Goal: Information Seeking & Learning: Learn about a topic

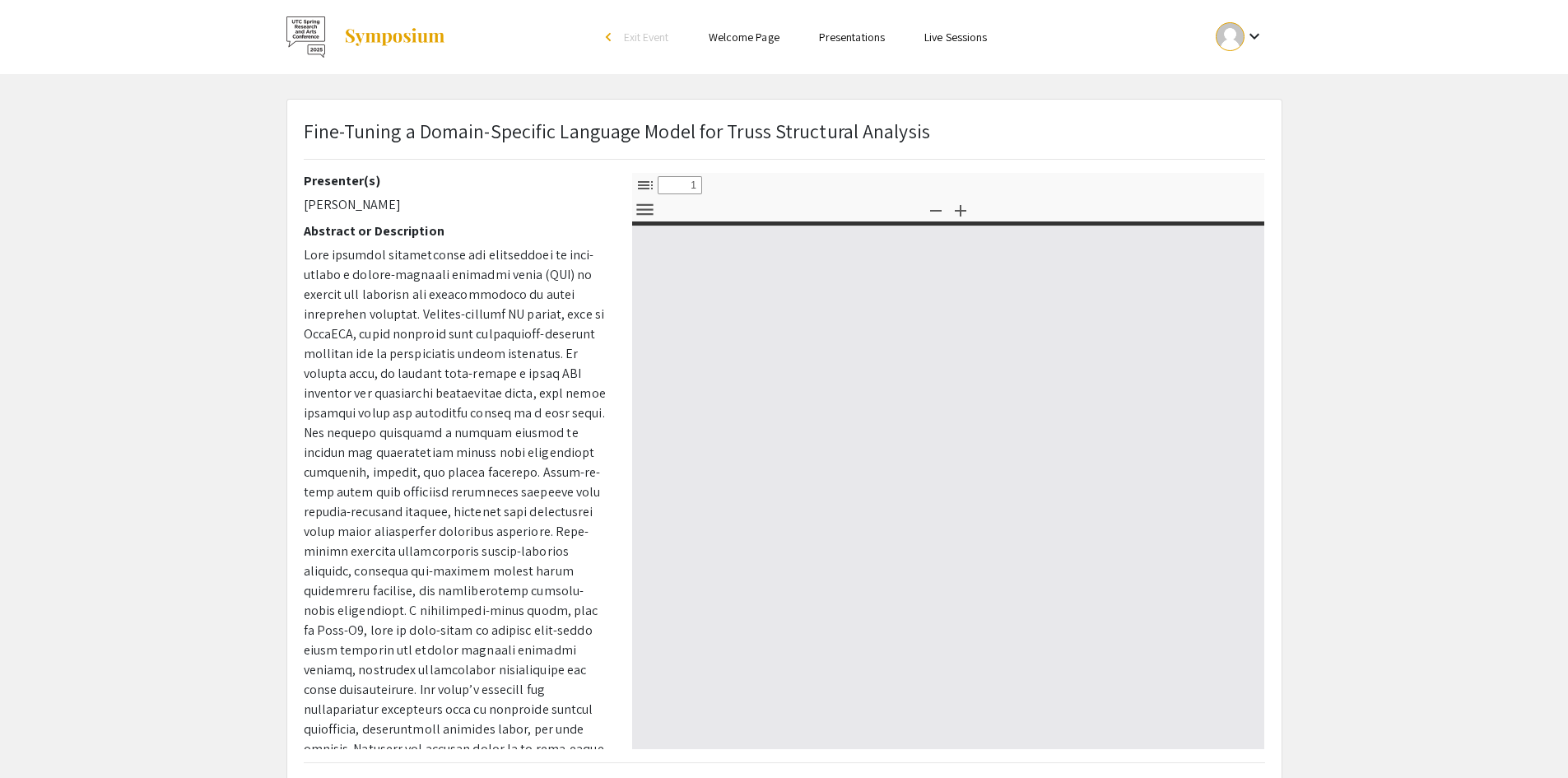
select select "custom"
type input "0"
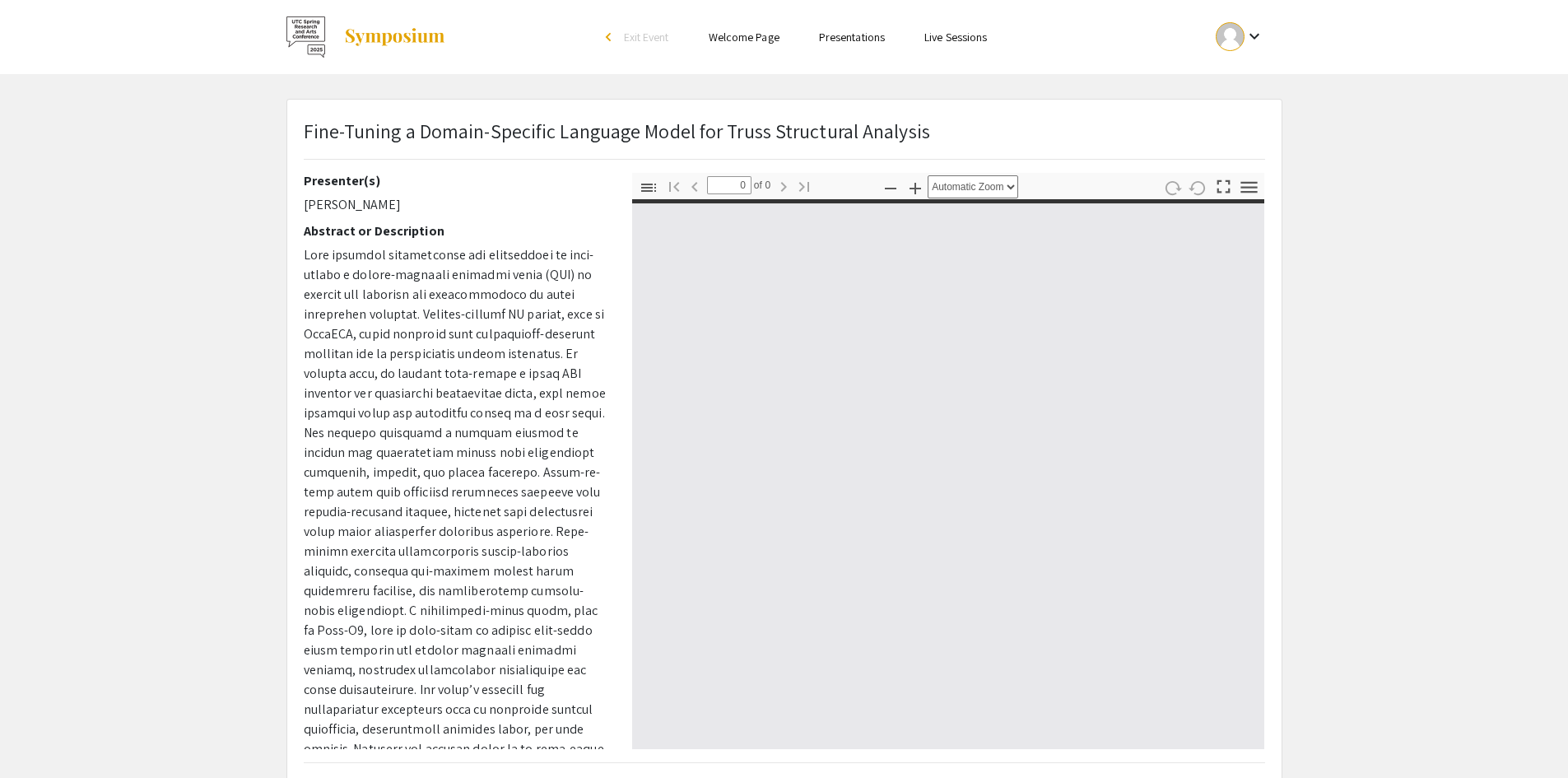
select select "custom"
type input "1"
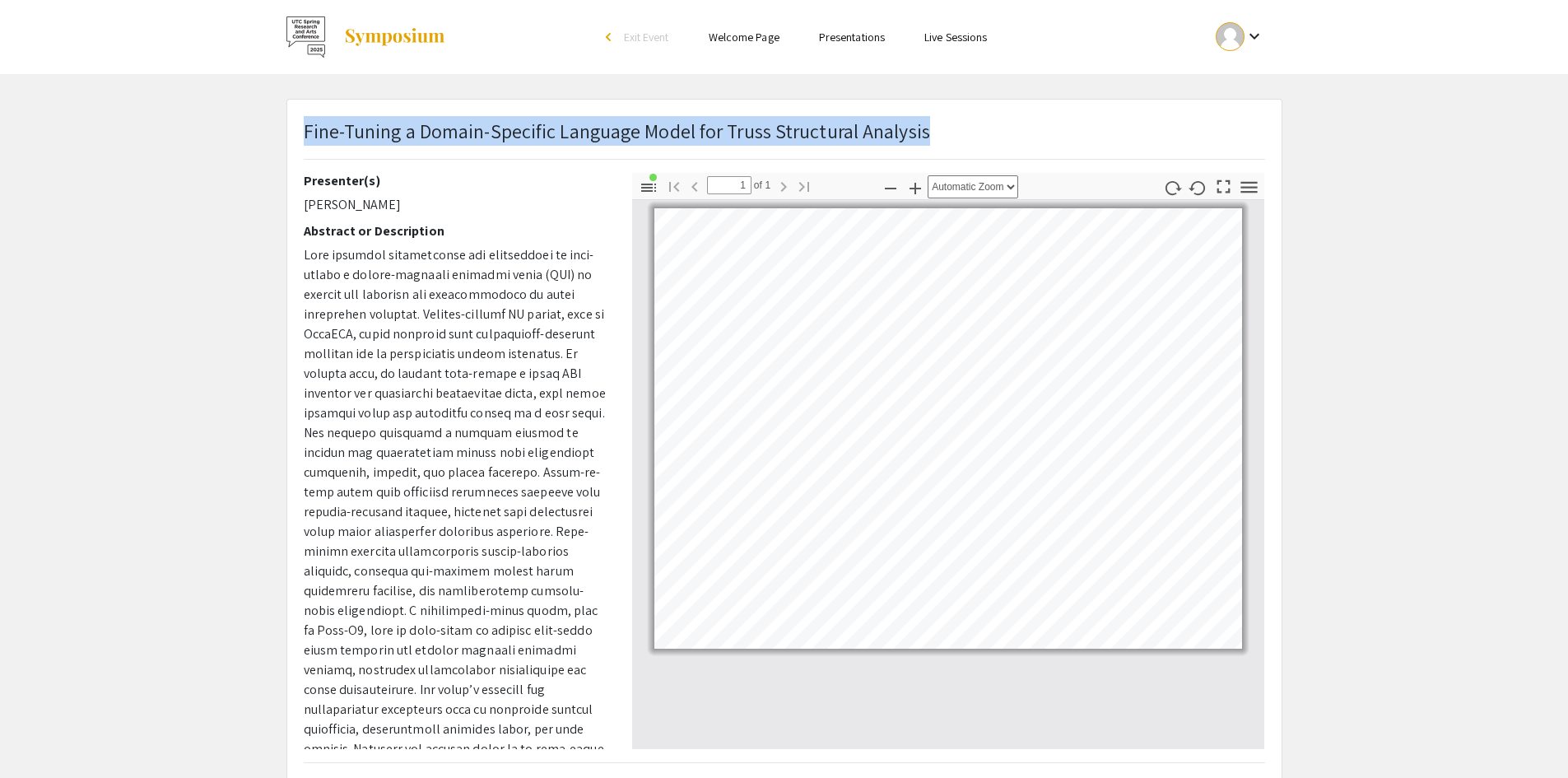
drag, startPoint x: 307, startPoint y: 136, endPoint x: 943, endPoint y: 136, distance: 636.0
click at [943, 136] on div "Fine-Tuning a Domain-Specific Language Model for Truss Structural Analysis" at bounding box center [784, 144] width 986 height 57
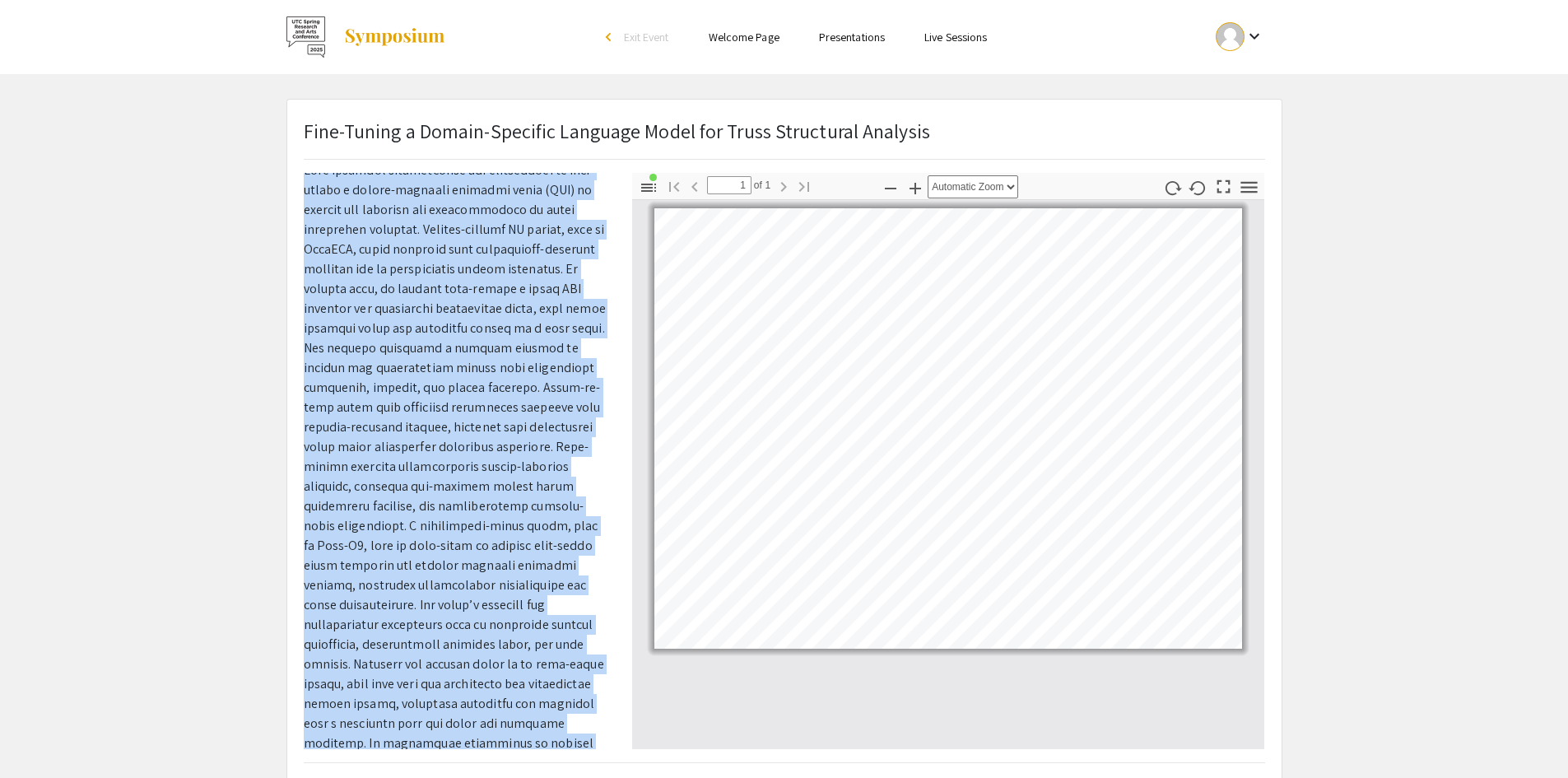
scroll to position [192, 0]
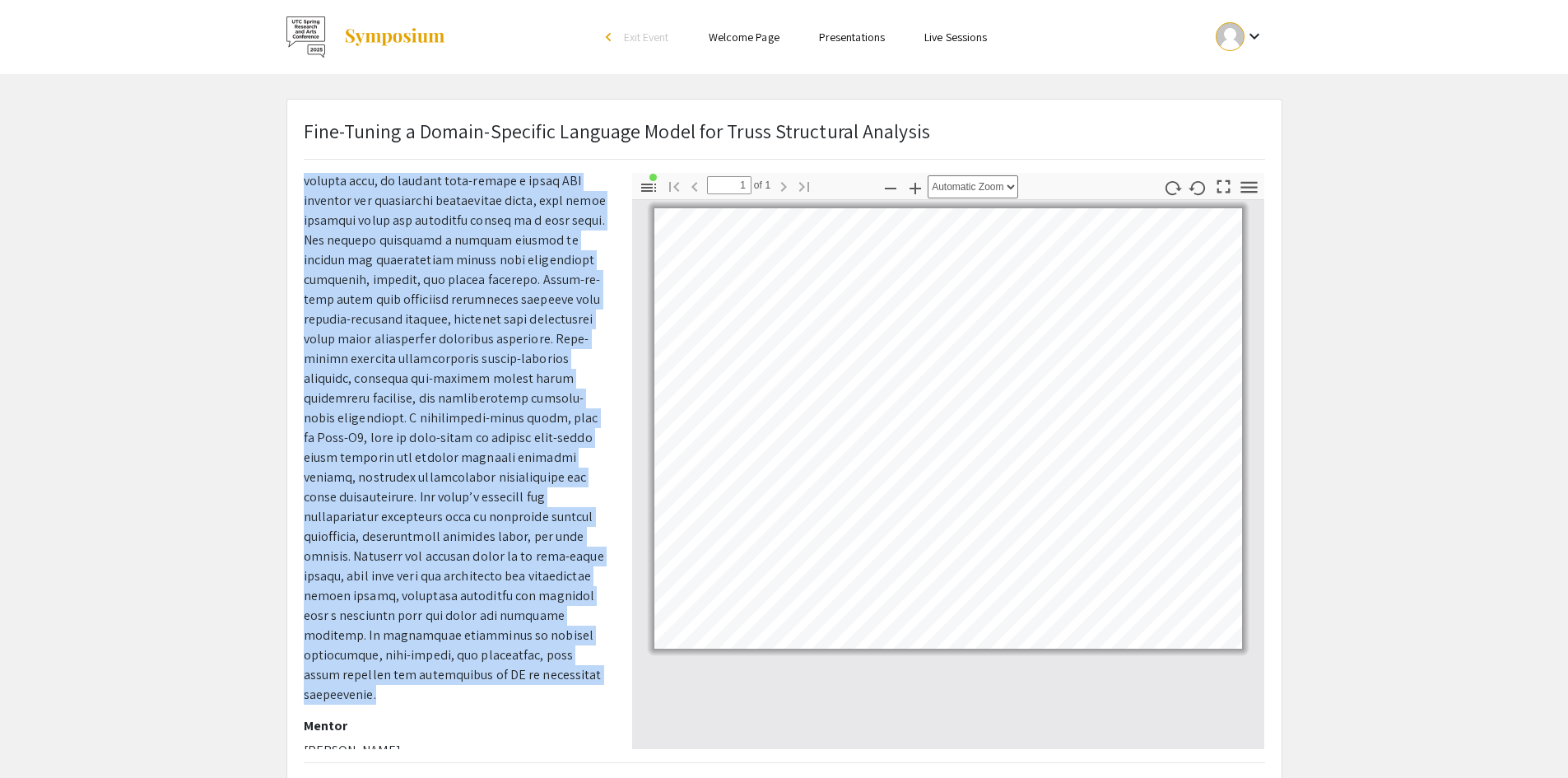
drag, startPoint x: 305, startPoint y: 255, endPoint x: 585, endPoint y: 678, distance: 507.3
click at [585, 678] on p at bounding box center [455, 378] width 304 height 652
copy p "This research investigates the feasibility of fine-tuning a domain-specific lan…"
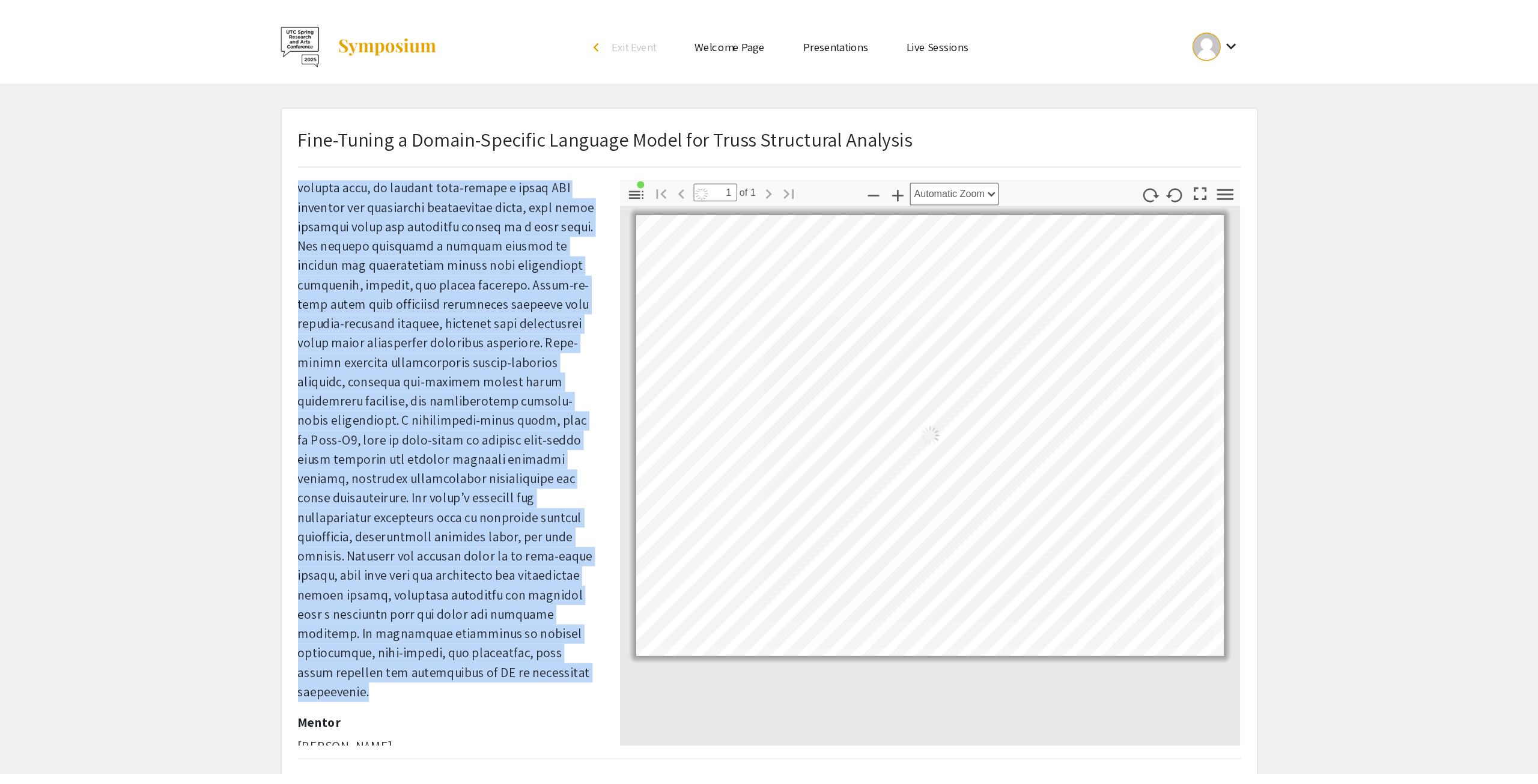
scroll to position [140, 0]
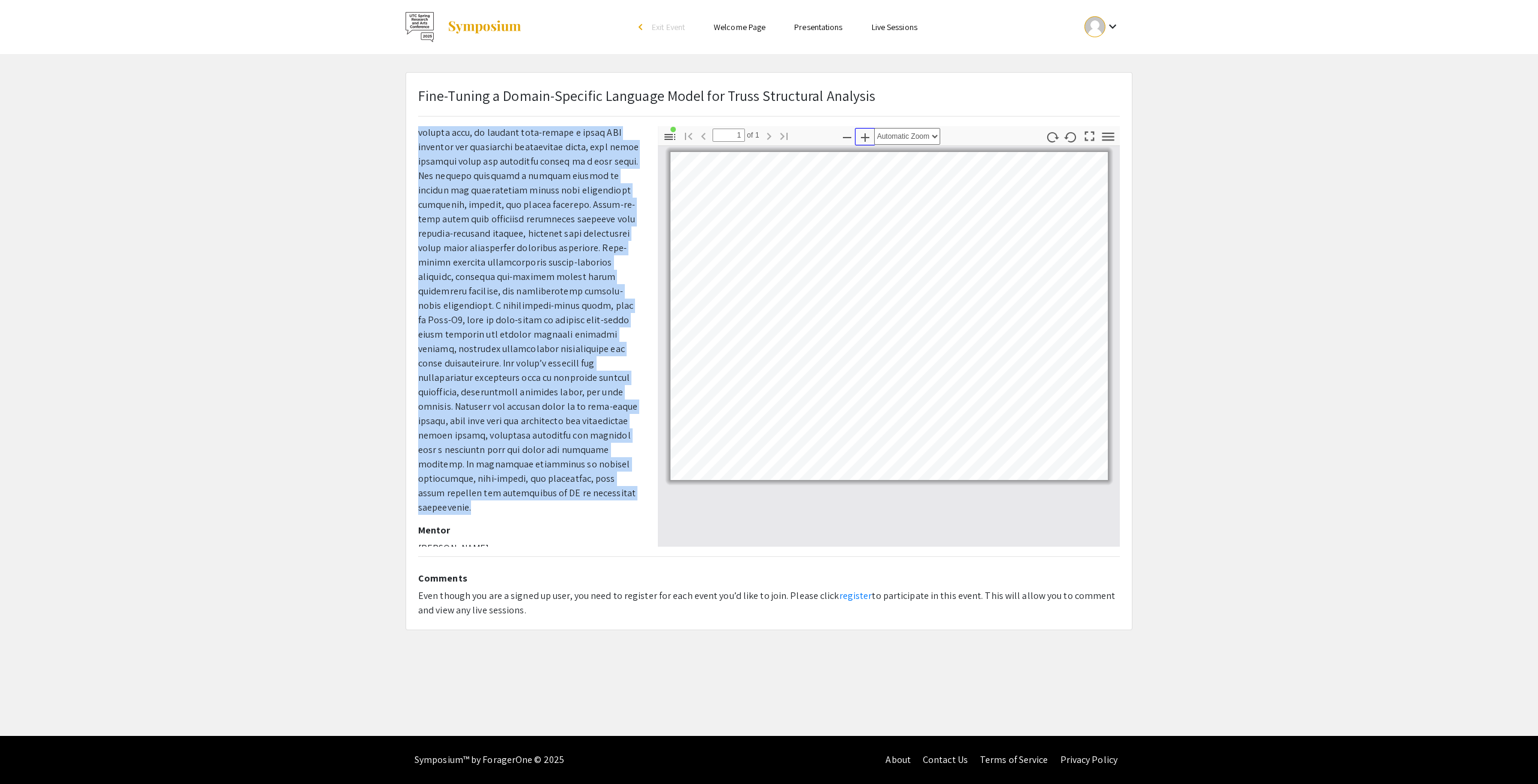
click at [868, 135] on icon "button" at bounding box center [865, 138] width 14 height 14
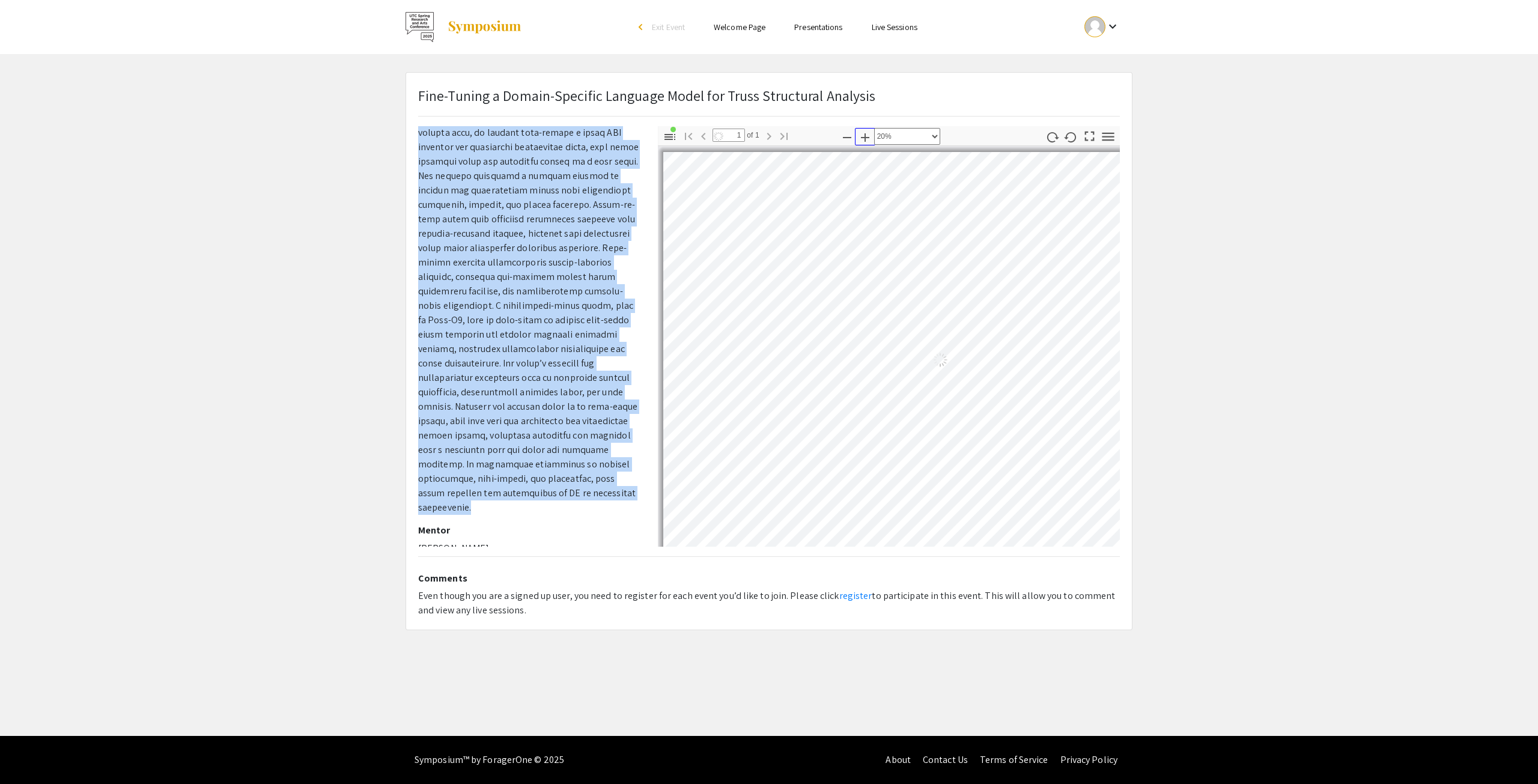
click at [868, 135] on icon "button" at bounding box center [865, 138] width 14 height 14
select select "page-width"
